Goal: Task Accomplishment & Management: Complete application form

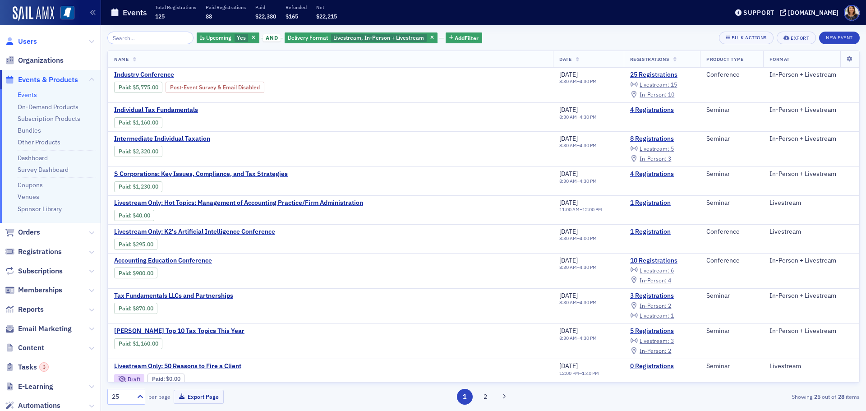
click at [23, 42] on span "Users" at bounding box center [27, 42] width 19 height 10
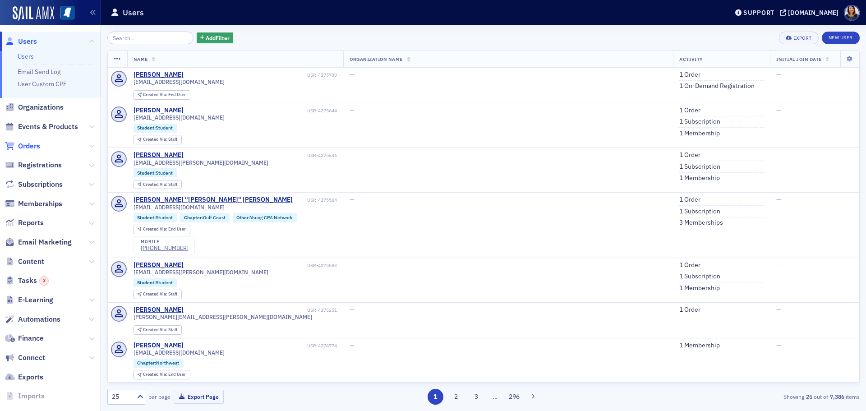
click at [27, 148] on span "Orders" at bounding box center [29, 146] width 22 height 10
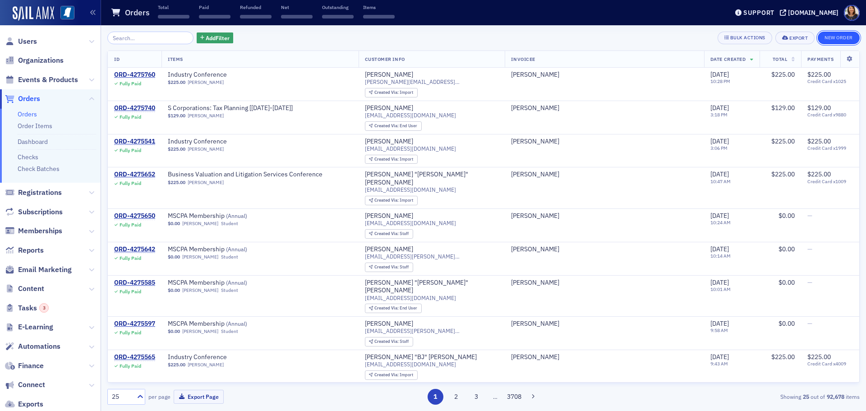
click at [836, 37] on button "New Order" at bounding box center [839, 38] width 42 height 13
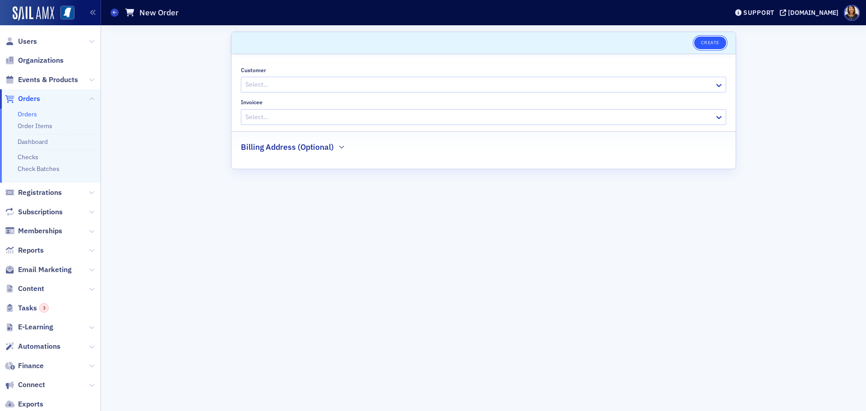
click at [707, 37] on button "Create" at bounding box center [710, 43] width 32 height 13
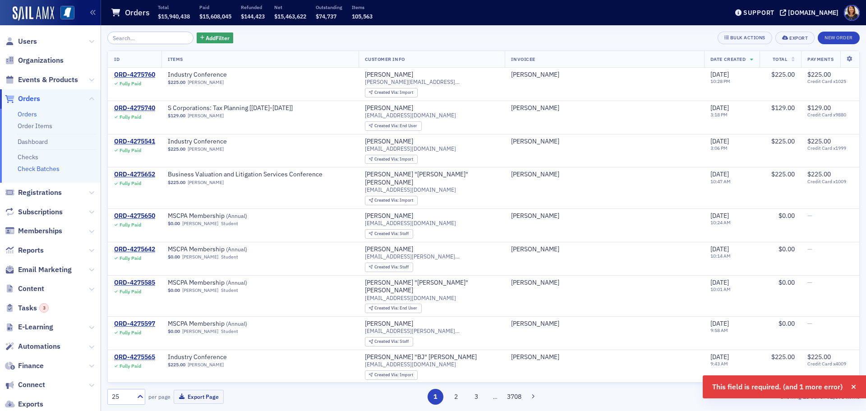
click at [33, 168] on link "Check Batches" at bounding box center [39, 169] width 42 height 8
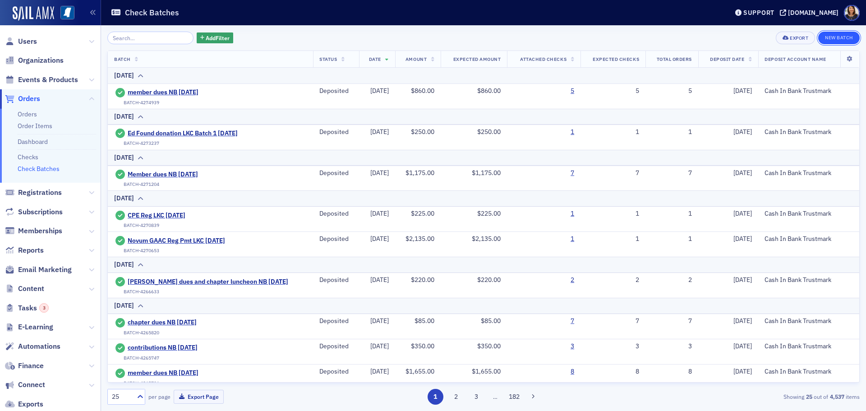
click at [840, 39] on button "New Batch" at bounding box center [839, 38] width 42 height 13
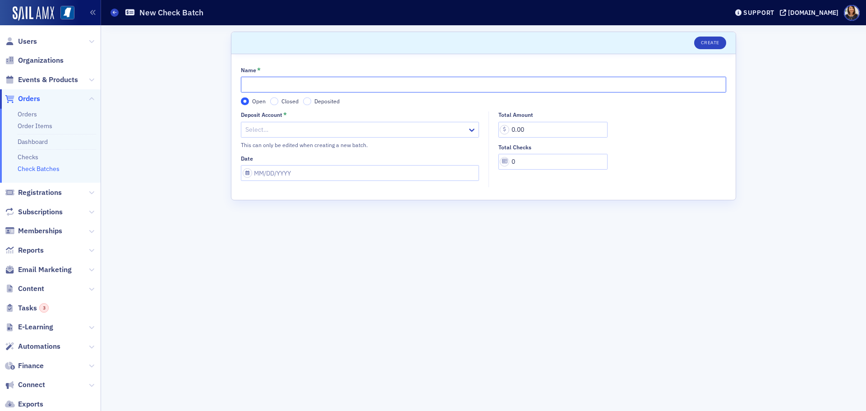
click at [296, 82] on input "Name *" at bounding box center [483, 85] width 485 height 16
type input "chapter dues NB [DATE]"
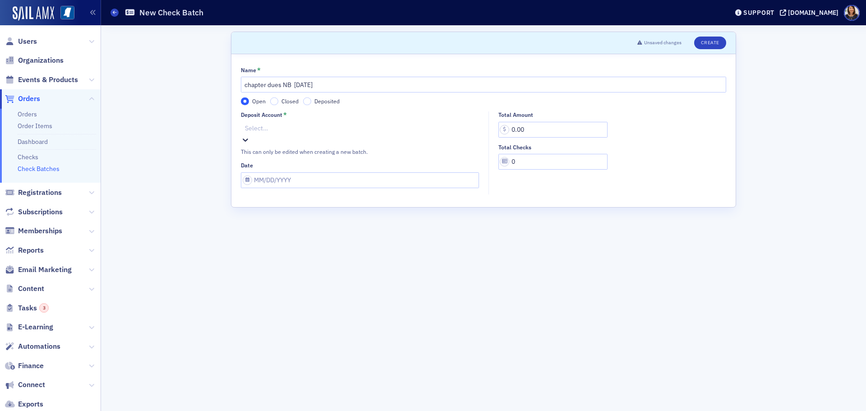
click at [331, 125] on div at bounding box center [361, 128] width 234 height 11
click at [329, 174] on input "Date" at bounding box center [360, 180] width 238 height 16
select select "9"
select select "2025"
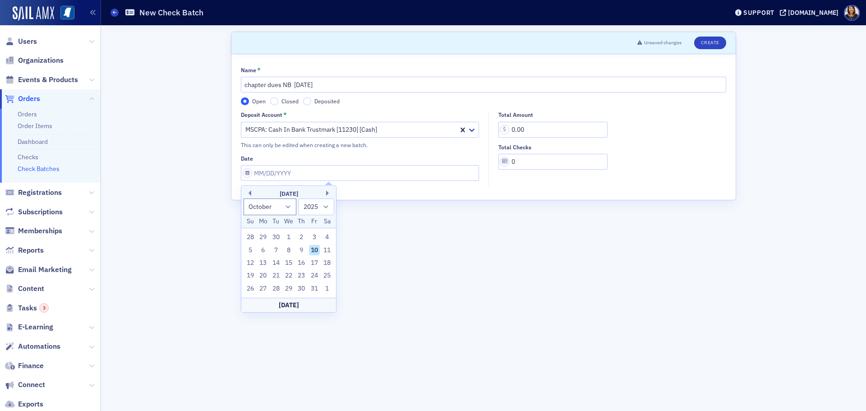
click at [315, 249] on div "10" at bounding box center [314, 250] width 11 height 11
type input "[DATE]"
click at [535, 130] on input "0.00" at bounding box center [553, 130] width 109 height 16
click at [517, 127] on input "0.00" at bounding box center [553, 130] width 109 height 16
click at [522, 132] on input "450.00" at bounding box center [553, 130] width 109 height 16
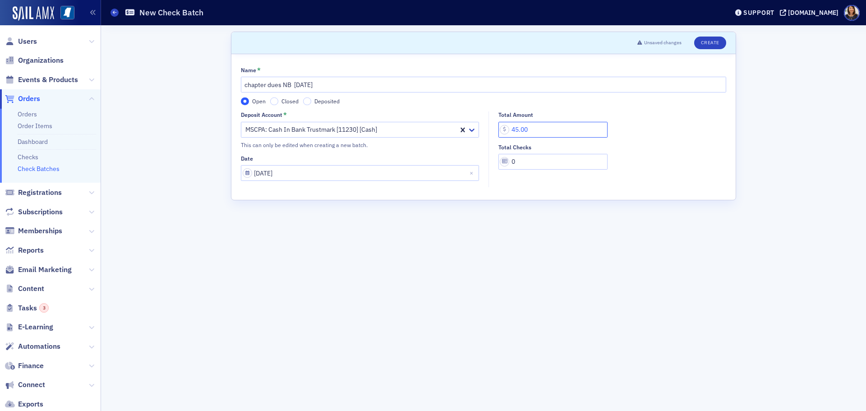
type input "45.00"
click at [520, 160] on input "0" at bounding box center [553, 162] width 109 height 16
type input "1"
type input "2"
click at [700, 37] on button "Create" at bounding box center [710, 43] width 32 height 13
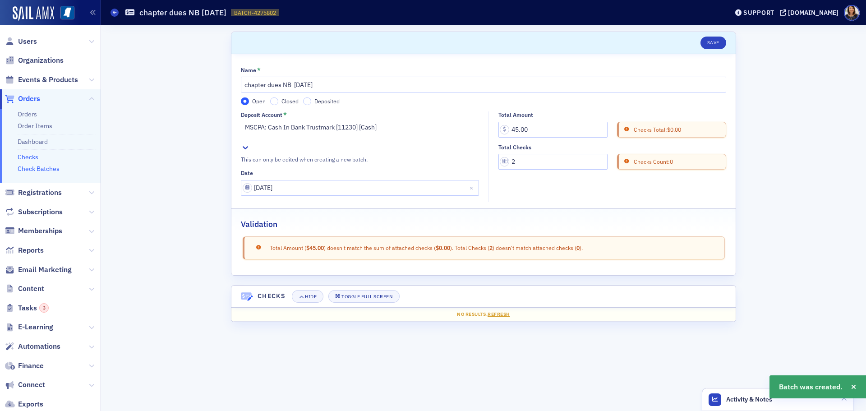
click at [27, 161] on link "Checks" at bounding box center [28, 157] width 21 height 8
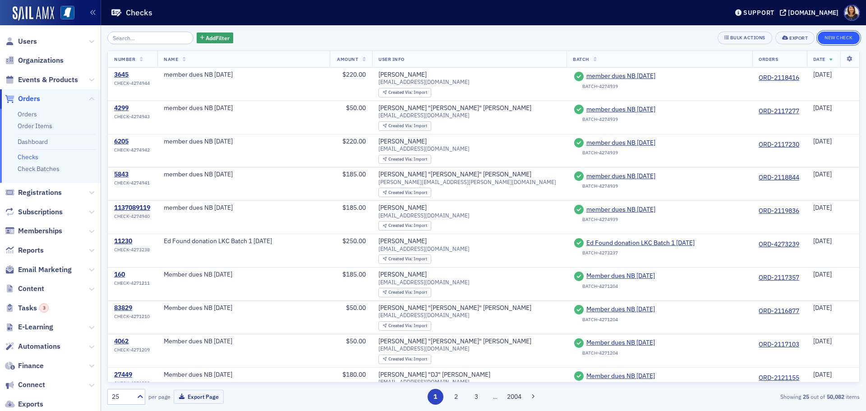
click at [847, 38] on button "New Check" at bounding box center [839, 38] width 42 height 13
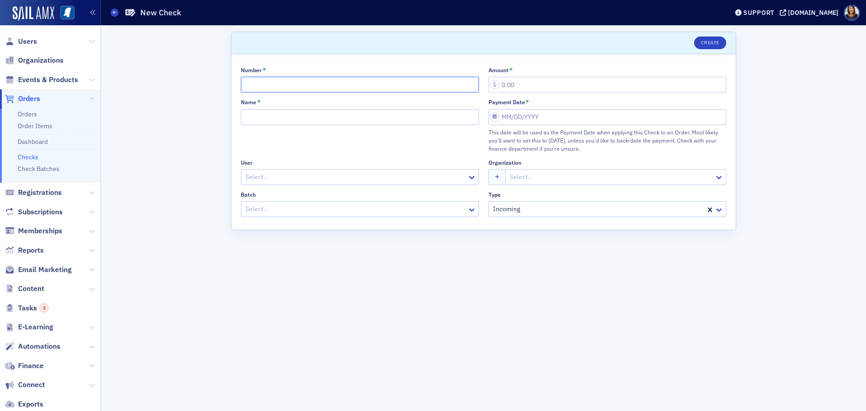
click at [316, 86] on input "Number *" at bounding box center [360, 85] width 238 height 16
type input "137945"
click at [315, 114] on input "Name *" at bounding box center [360, 117] width 238 height 16
type input "chapter dues NB 10.10.25"
click at [351, 175] on div at bounding box center [356, 176] width 222 height 11
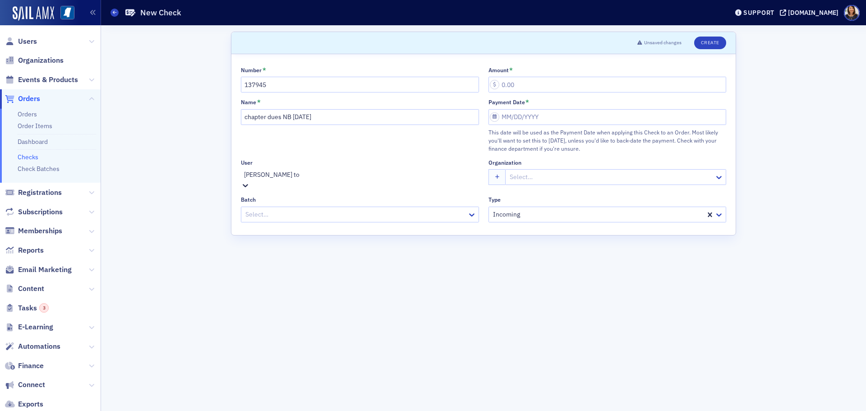
type input "jessica tol"
click at [334, 212] on div at bounding box center [361, 207] width 234 height 11
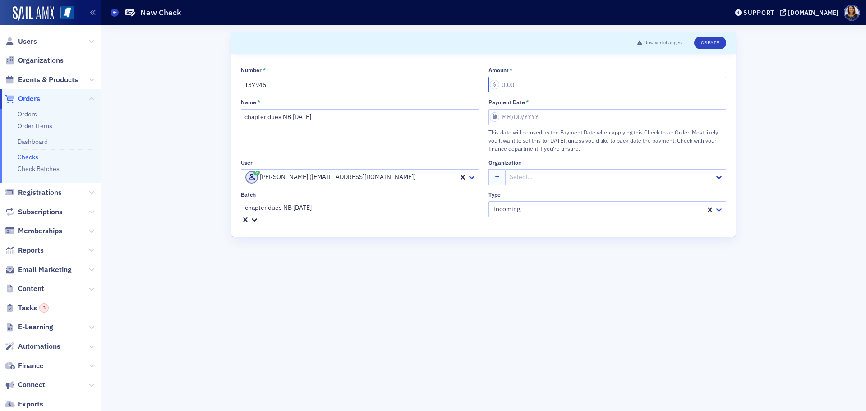
click at [522, 92] on input "Amount *" at bounding box center [608, 85] width 238 height 16
type input "20.00"
select select "9"
select select "2025"
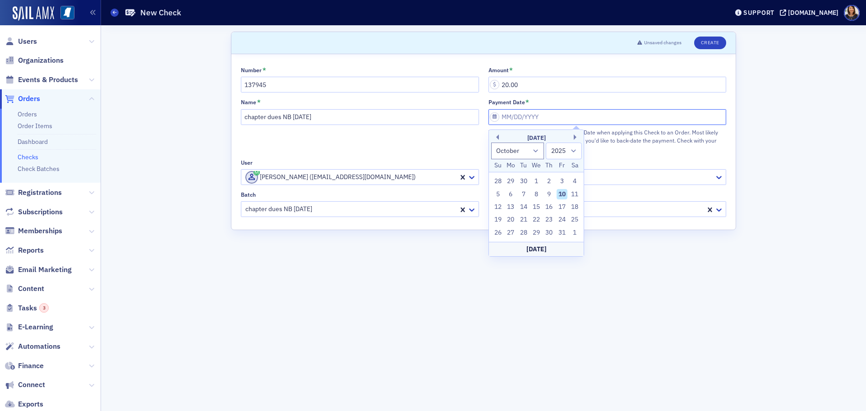
click at [527, 116] on input "Payment Date *" at bounding box center [608, 117] width 238 height 16
click at [566, 194] on div "10" at bounding box center [562, 194] width 11 height 11
type input "[DATE]"
click at [701, 42] on button "Create" at bounding box center [710, 43] width 32 height 13
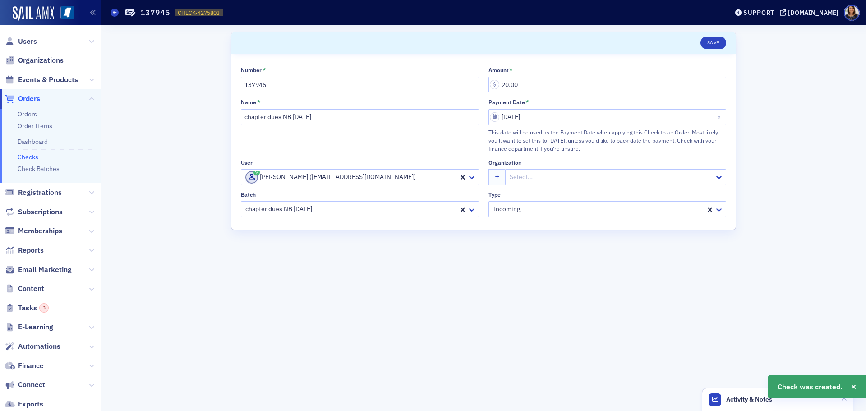
click at [26, 151] on li "Checks" at bounding box center [57, 155] width 78 height 12
click at [18, 155] on link "Checks" at bounding box center [28, 157] width 21 height 8
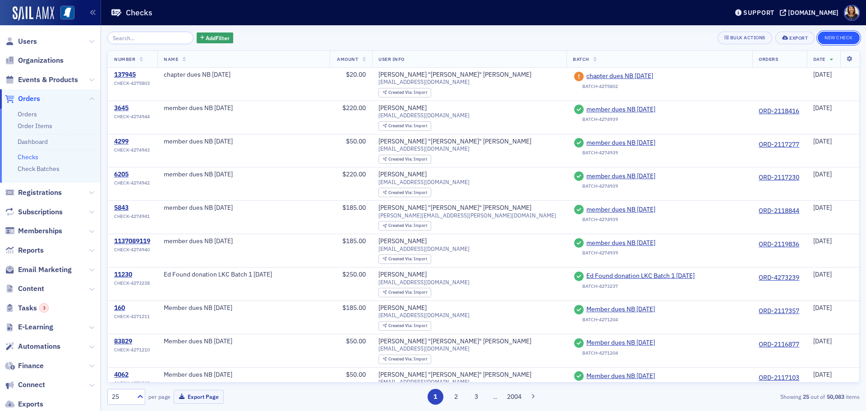
click at [843, 36] on button "New Check" at bounding box center [839, 38] width 42 height 13
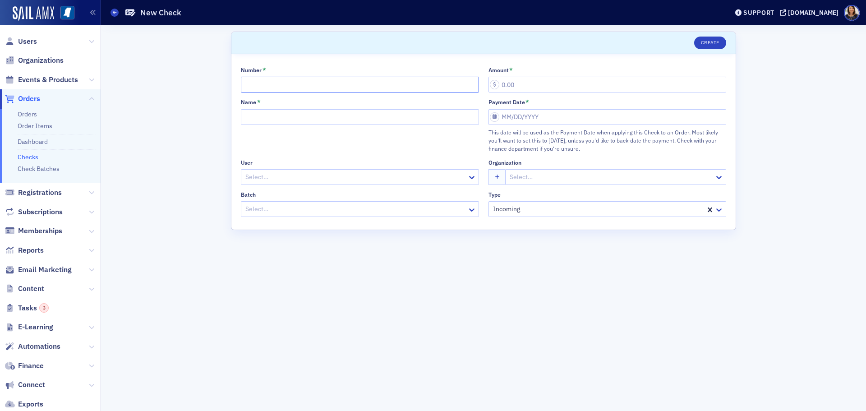
click at [337, 90] on input "Number *" at bounding box center [360, 85] width 238 height 16
type input "9852"
click at [326, 122] on input "Name *" at bounding box center [360, 117] width 238 height 16
type input "chapter dues NB [DATE]"
click at [328, 175] on div at bounding box center [361, 175] width 234 height 11
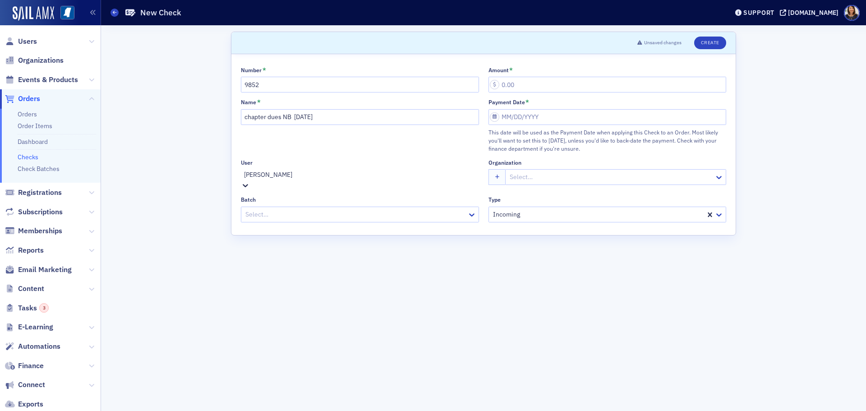
type input "danna n"
click at [329, 208] on div at bounding box center [361, 207] width 234 height 11
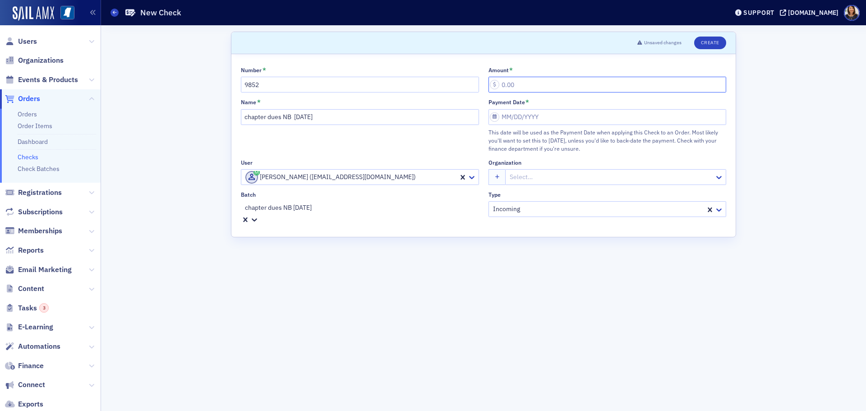
click at [527, 88] on input "Amount *" at bounding box center [608, 85] width 238 height 16
type input "25.00"
select select "9"
select select "2025"
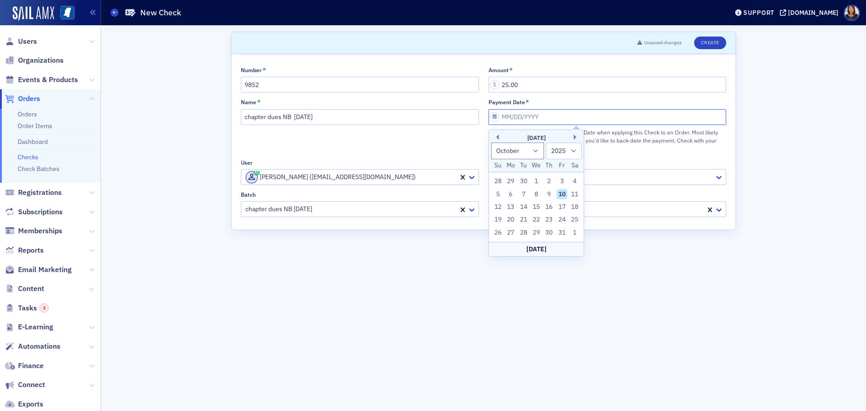
click at [523, 120] on input "Payment Date *" at bounding box center [608, 117] width 238 height 16
click at [565, 194] on div "10" at bounding box center [562, 194] width 11 height 11
type input "[DATE]"
click at [712, 46] on button "Create" at bounding box center [710, 43] width 32 height 13
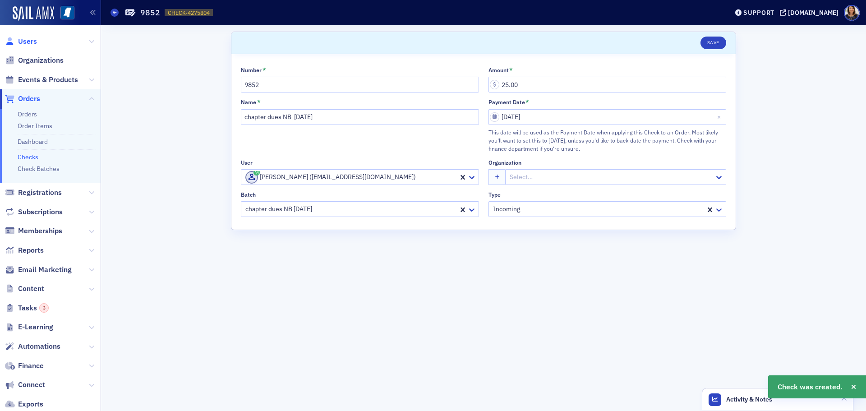
click at [27, 42] on span "Users" at bounding box center [27, 42] width 19 height 10
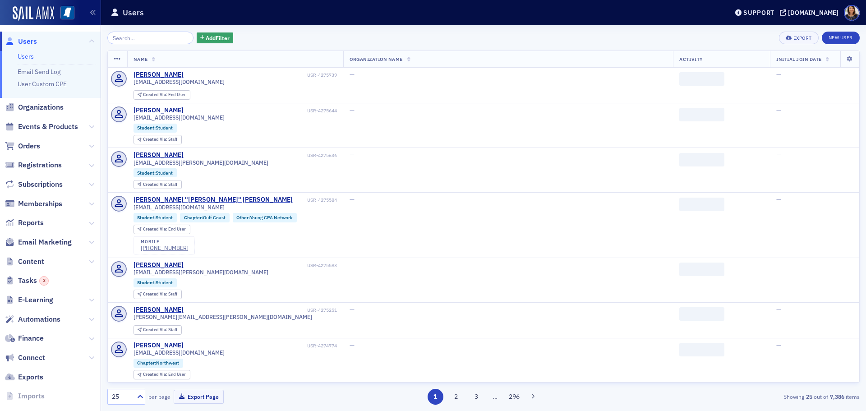
click at [143, 42] on input "search" at bounding box center [150, 38] width 86 height 13
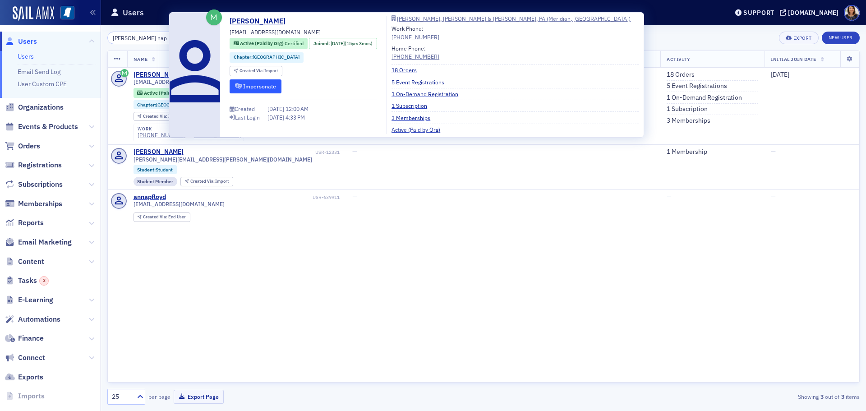
type input "danna nap"
click at [262, 88] on button "Impersonate" at bounding box center [256, 86] width 52 height 14
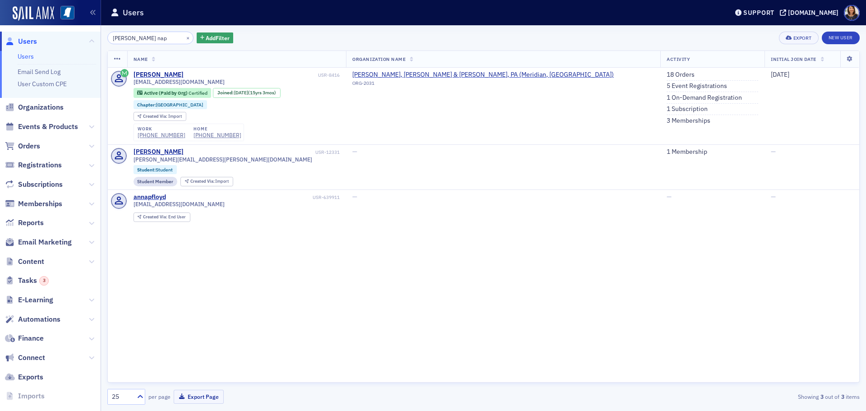
click at [22, 40] on span "Users" at bounding box center [27, 42] width 19 height 10
click at [18, 45] on span "Users" at bounding box center [27, 42] width 19 height 10
click at [184, 33] on div "×" at bounding box center [188, 37] width 9 height 11
click at [184, 38] on button "×" at bounding box center [188, 37] width 8 height 8
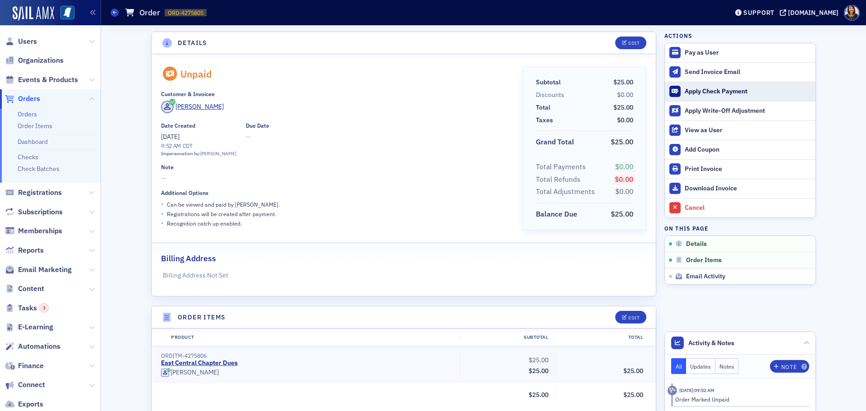
click at [698, 86] on button "Apply Check Payment" at bounding box center [740, 91] width 151 height 19
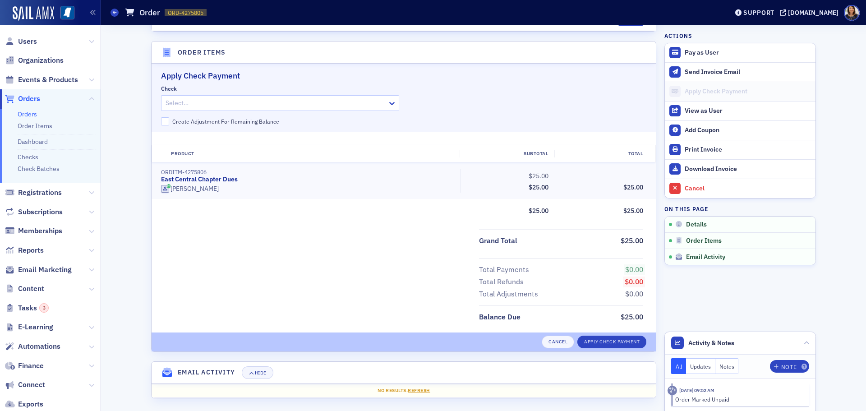
scroll to position [268, 0]
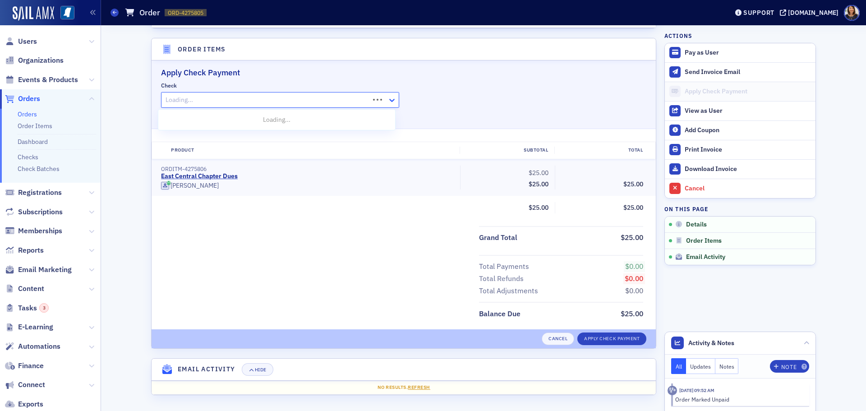
click at [388, 101] on icon at bounding box center [392, 100] width 9 height 9
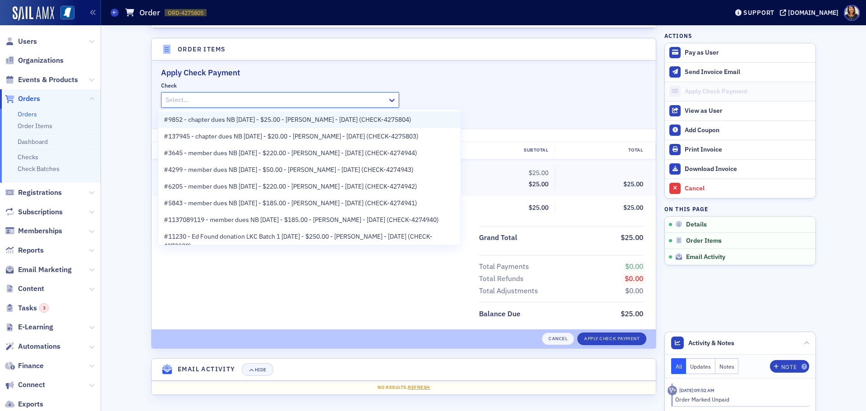
click at [317, 119] on span "#9852 - chapter dues NB [DATE] - $25.00 - [PERSON_NAME] - [DATE] (CHECK-4275804)" at bounding box center [288, 119] width 248 height 9
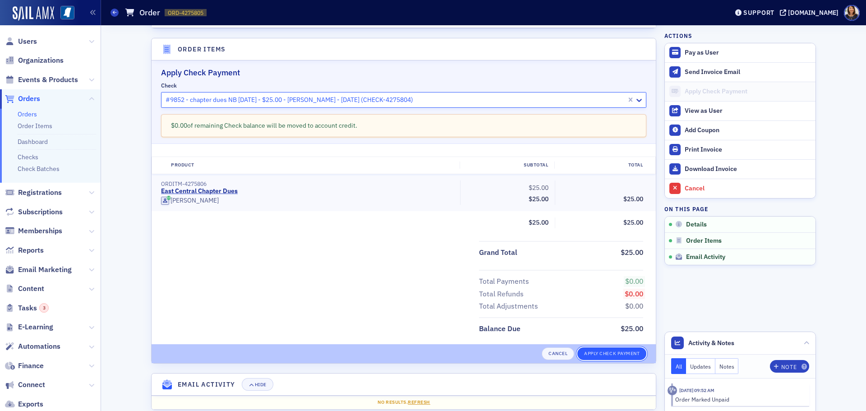
click at [621, 351] on button "Apply Check Payment" at bounding box center [611, 353] width 69 height 13
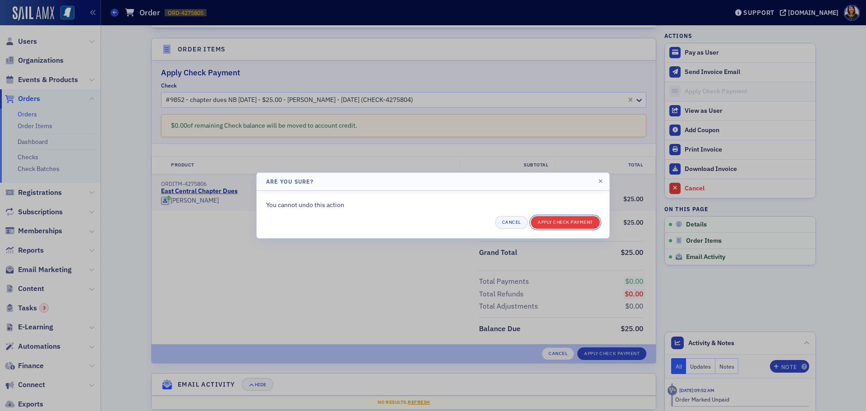
click at [566, 220] on button "Apply Check Payment" at bounding box center [565, 222] width 69 height 13
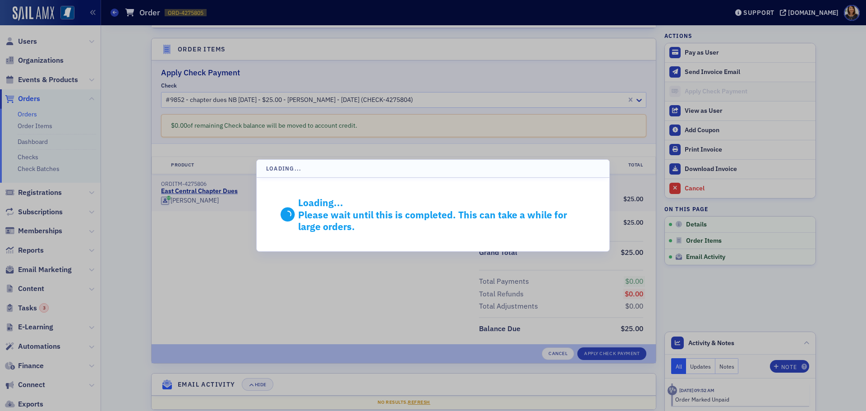
scroll to position [168, 0]
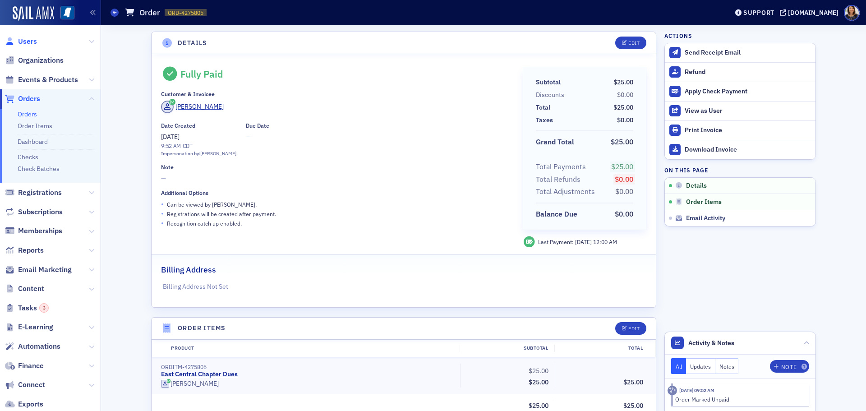
click at [20, 43] on span "Users" at bounding box center [27, 42] width 19 height 10
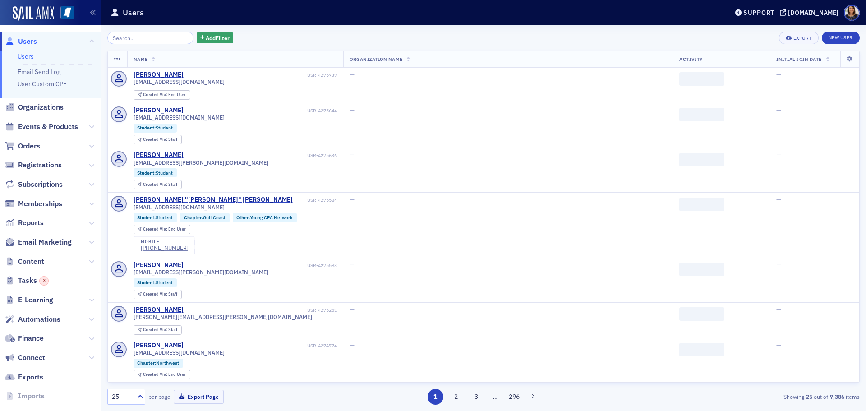
click at [162, 41] on input "search" at bounding box center [150, 38] width 86 height 13
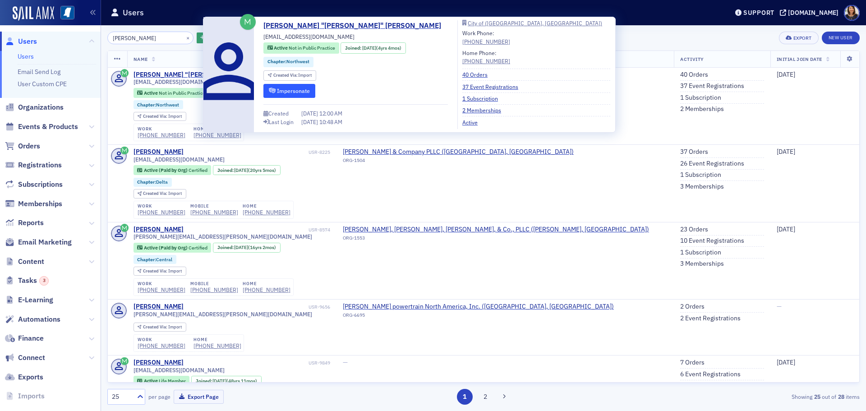
type input "jessica toll"
click at [286, 89] on button "Impersonate" at bounding box center [289, 91] width 52 height 14
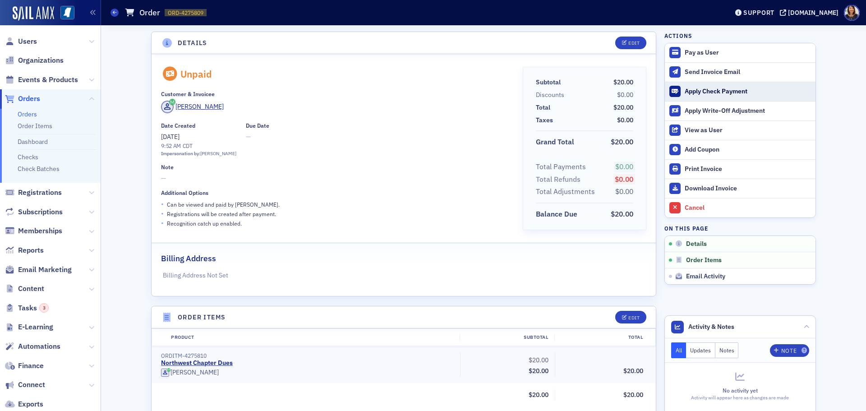
click at [697, 92] on div "Apply Check Payment" at bounding box center [748, 92] width 126 height 8
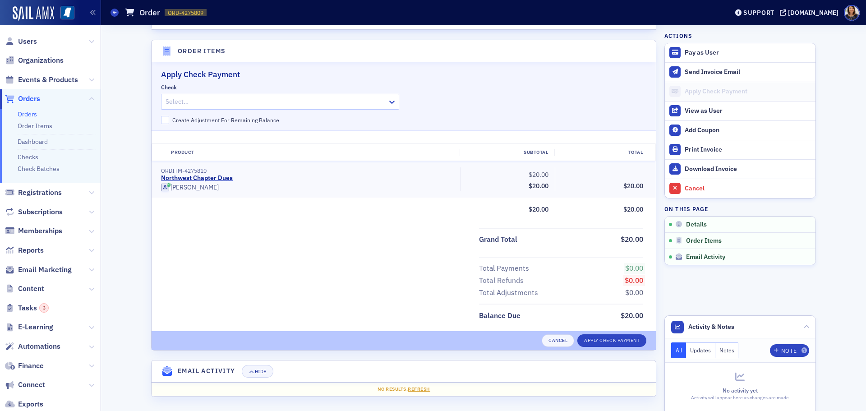
scroll to position [268, 0]
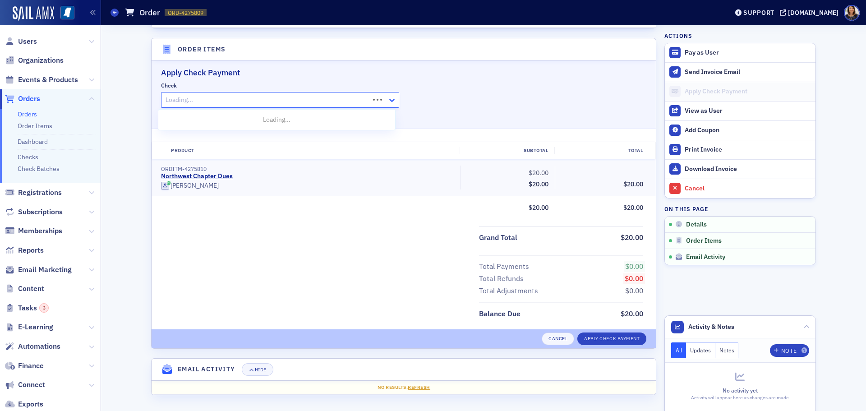
click at [391, 102] on icon at bounding box center [392, 100] width 9 height 9
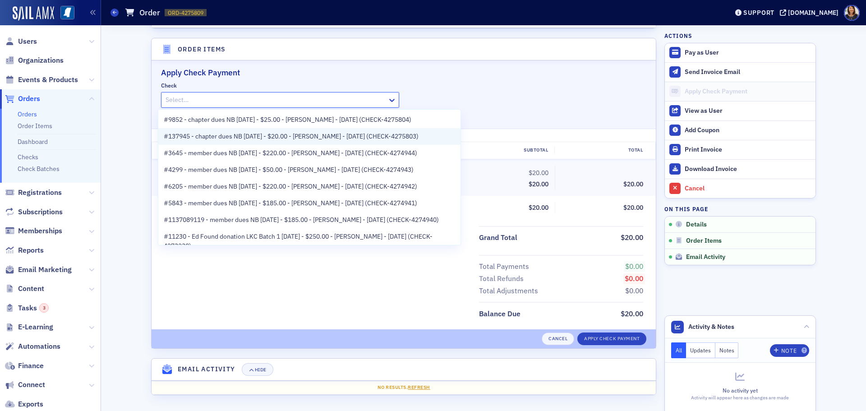
click at [325, 136] on span "#137945 - chapter dues NB [DATE] - $20.00 - [PERSON_NAME] - [DATE] (CHECK-42758…" at bounding box center [291, 136] width 255 height 9
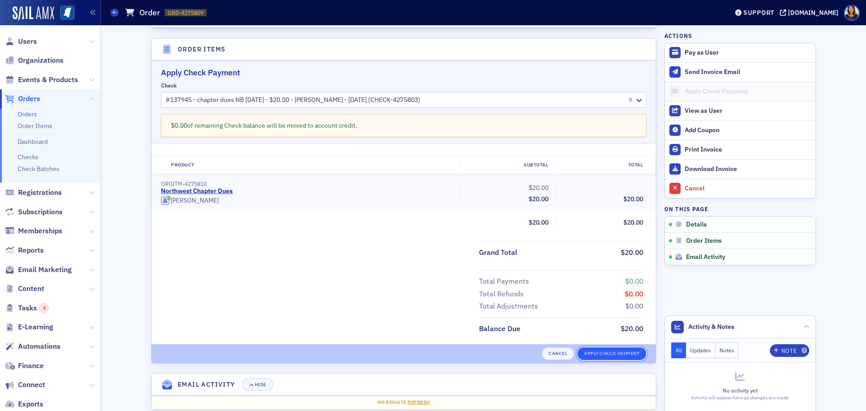
click at [617, 352] on button "Apply Check Payment" at bounding box center [611, 353] width 69 height 13
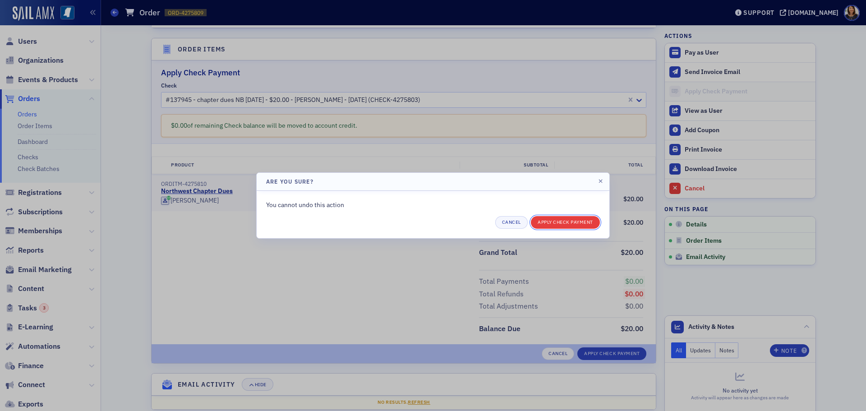
click at [560, 226] on button "Apply Check Payment" at bounding box center [565, 222] width 69 height 13
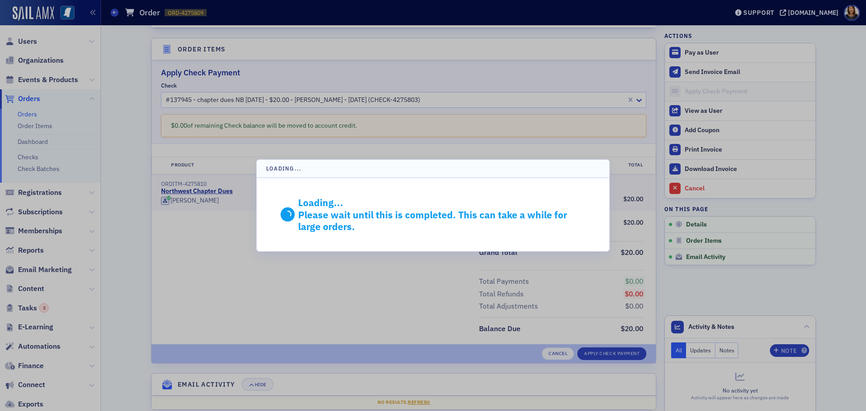
scroll to position [168, 0]
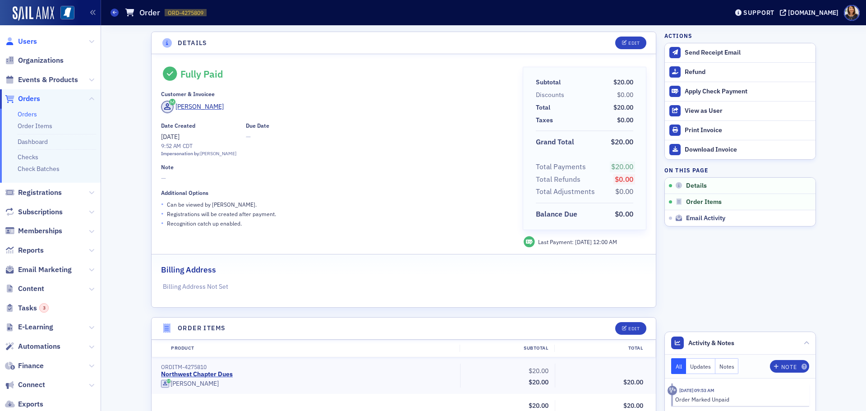
click at [22, 42] on span "Users" at bounding box center [27, 42] width 19 height 10
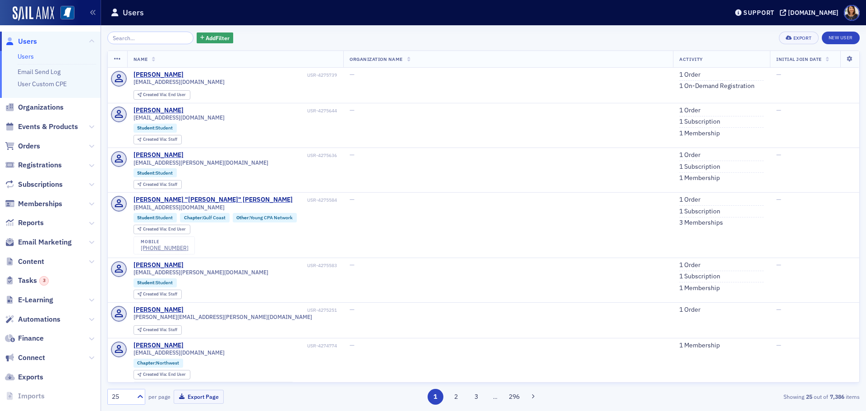
click at [27, 42] on span "Users" at bounding box center [27, 42] width 19 height 10
click at [28, 146] on span "Orders" at bounding box center [29, 146] width 22 height 10
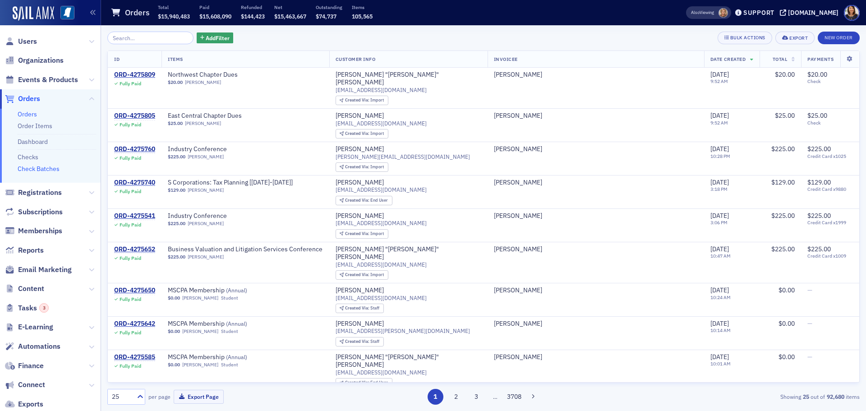
click at [48, 172] on link "Check Batches" at bounding box center [39, 169] width 42 height 8
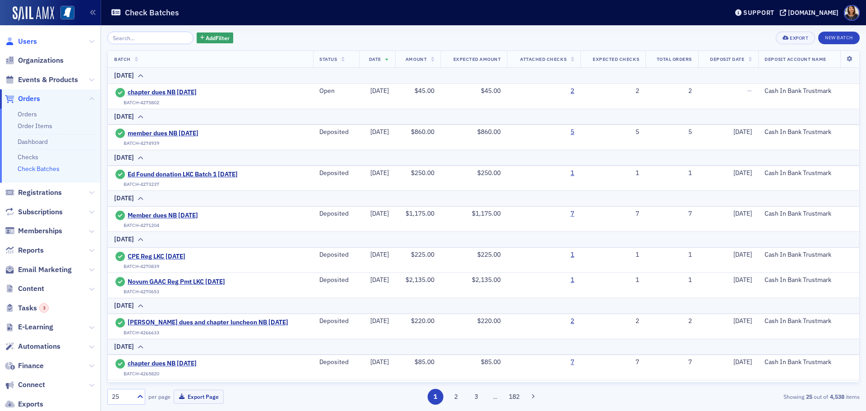
click at [21, 42] on span "Users" at bounding box center [27, 42] width 19 height 10
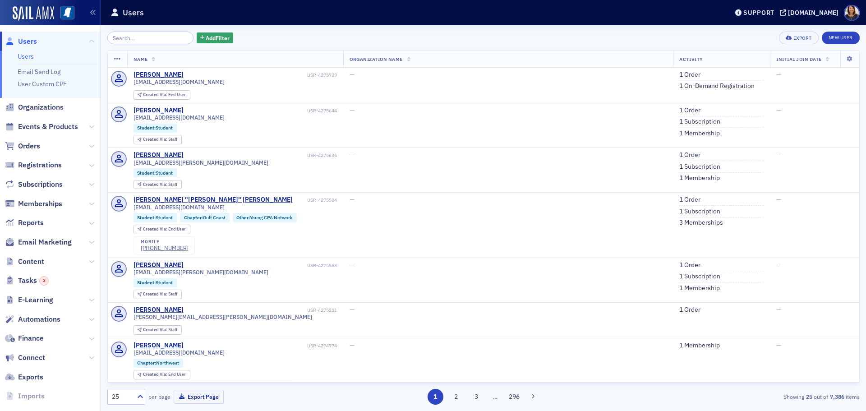
click at [23, 41] on span "Users" at bounding box center [27, 42] width 19 height 10
